Goal: Task Accomplishment & Management: Manage account settings

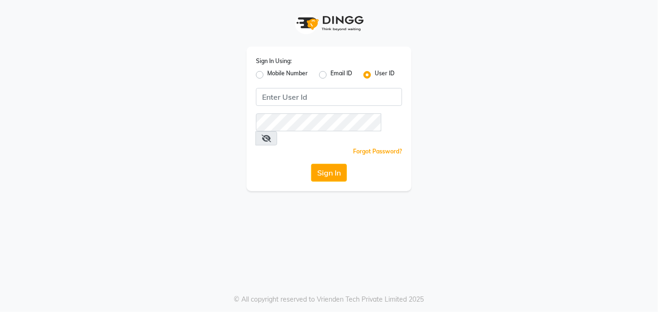
click at [257, 69] on div "Sign In Using: Mobile Number Email ID User ID" at bounding box center [329, 68] width 146 height 25
click at [267, 76] on label "Mobile Number" at bounding box center [287, 74] width 41 height 11
click at [267, 75] on input "Mobile Number" at bounding box center [270, 72] width 6 height 6
radio input "true"
radio input "false"
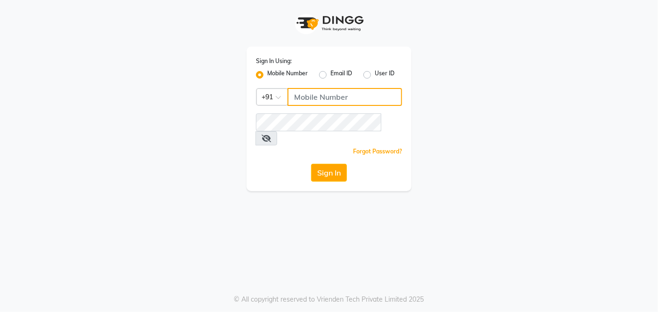
click at [324, 97] on input "Username" at bounding box center [344, 97] width 115 height 18
type input "7378576236"
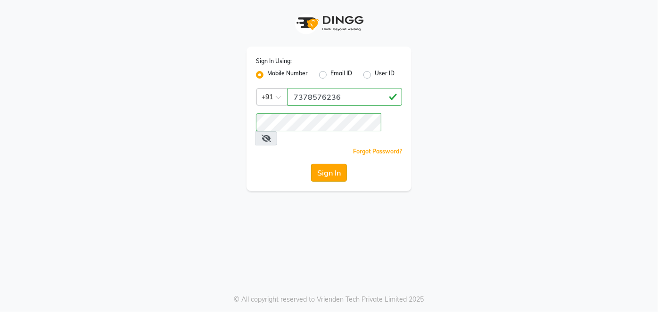
click at [332, 164] on button "Sign In" at bounding box center [329, 173] width 36 height 18
